Goal: Task Accomplishment & Management: Manage account settings

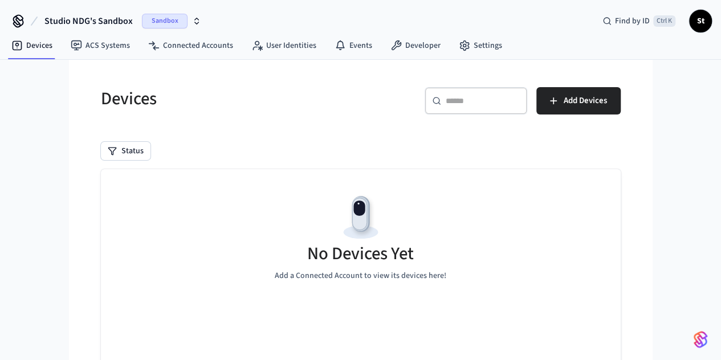
click at [161, 21] on span "Sandbox" at bounding box center [165, 21] width 46 height 15
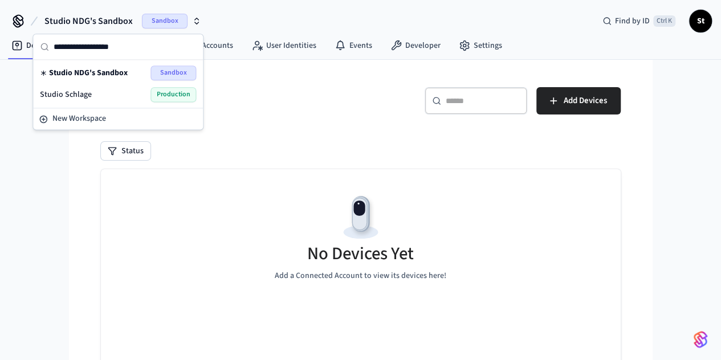
click at [109, 98] on div "Studio Schlage Production" at bounding box center [118, 94] width 156 height 15
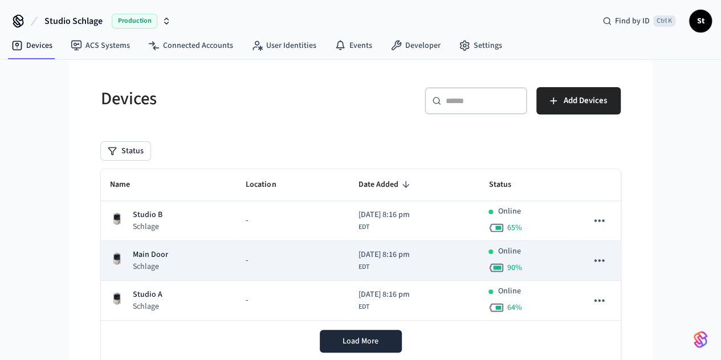
click at [141, 267] on div "Main Door Schlage" at bounding box center [169, 260] width 118 height 23
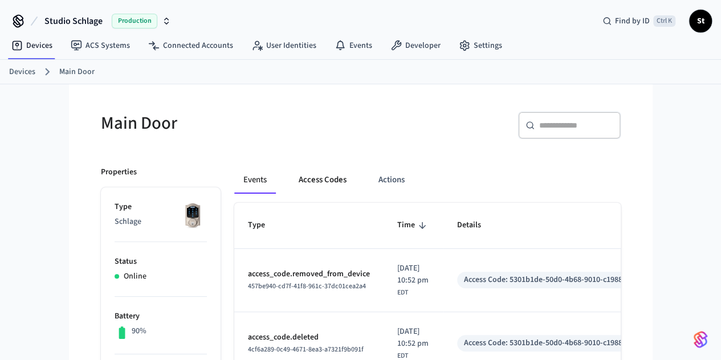
click at [291, 185] on button "Access Codes" at bounding box center [322, 179] width 66 height 27
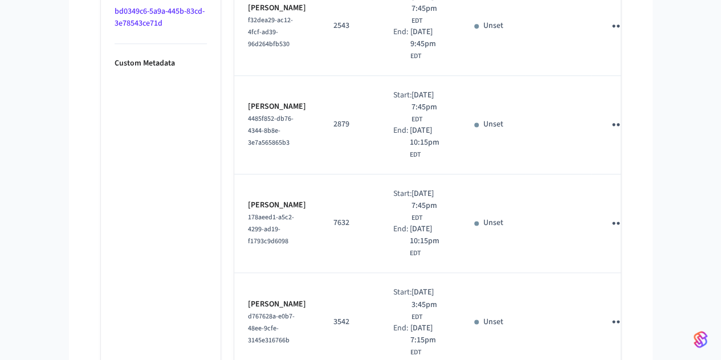
scroll to position [927, 0]
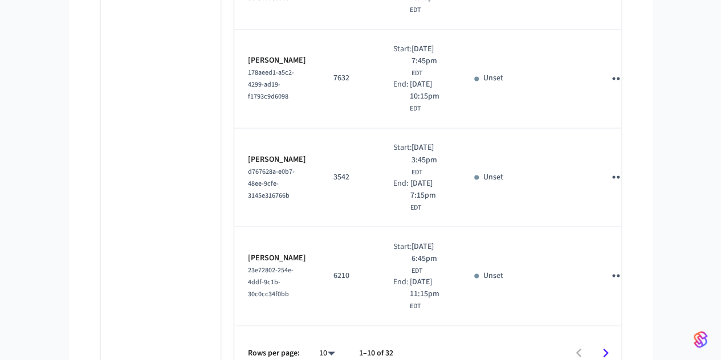
click at [614, 344] on icon "Go to next page" at bounding box center [605, 353] width 18 height 18
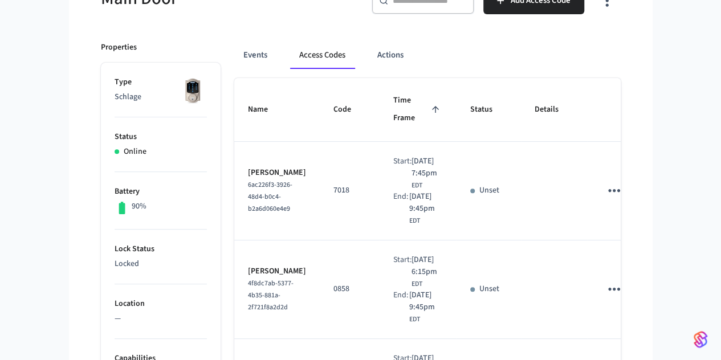
scroll to position [0, 0]
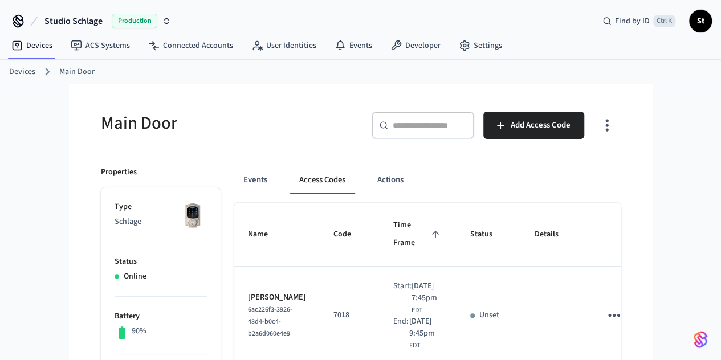
click at [24, 71] on link "Devices" at bounding box center [22, 72] width 26 height 12
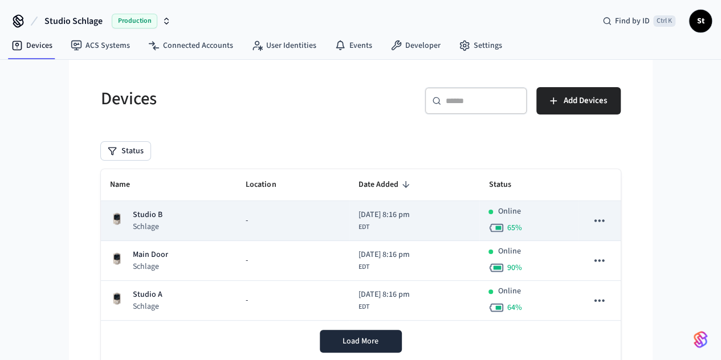
click at [479, 218] on td "[DATE] 8:16 pm EDT" at bounding box center [414, 221] width 130 height 40
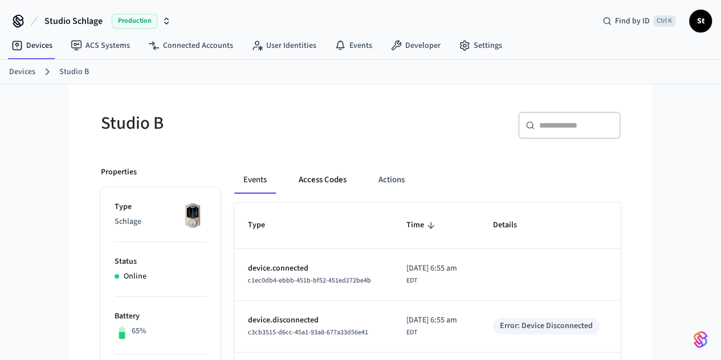
click at [304, 183] on button "Access Codes" at bounding box center [322, 179] width 66 height 27
